Goal: Task Accomplishment & Management: Use online tool/utility

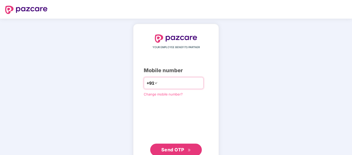
click at [166, 81] on input "number" at bounding box center [180, 83] width 42 height 8
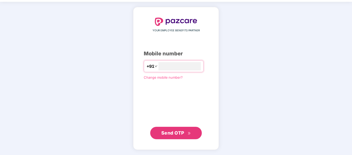
type input "**********"
click at [178, 133] on span "Send OTP" at bounding box center [172, 132] width 23 height 5
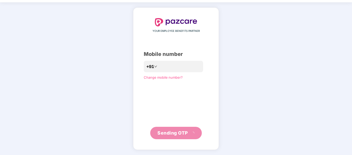
scroll to position [14, 0]
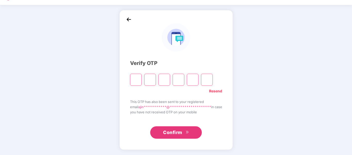
click at [131, 81] on input "Please enter verification code. Digit 1" at bounding box center [136, 80] width 12 height 12
type input "*"
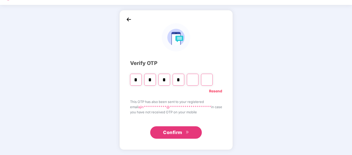
type input "*"
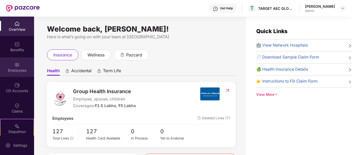
click at [7, 72] on div "Employees" at bounding box center [17, 70] width 34 height 5
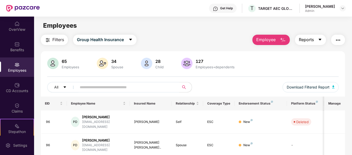
click at [318, 40] on button "Reports" at bounding box center [310, 40] width 31 height 10
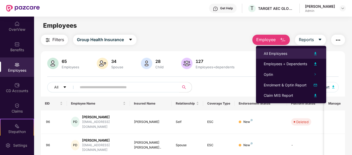
click at [316, 53] on img at bounding box center [315, 53] width 6 height 6
